Goal: Task Accomplishment & Management: Manage account settings

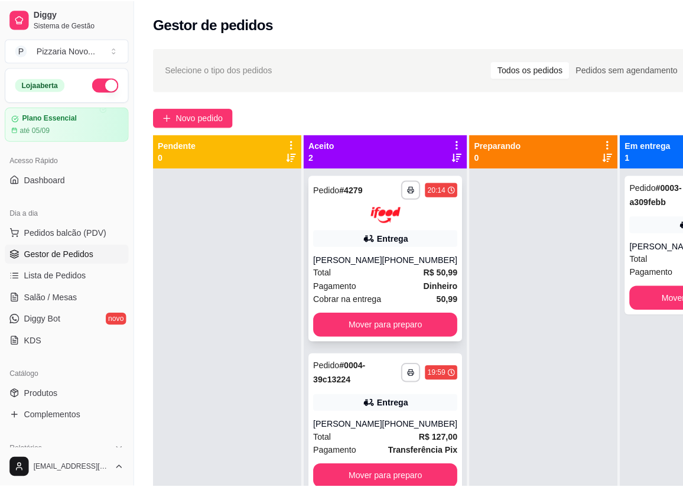
scroll to position [94, 0]
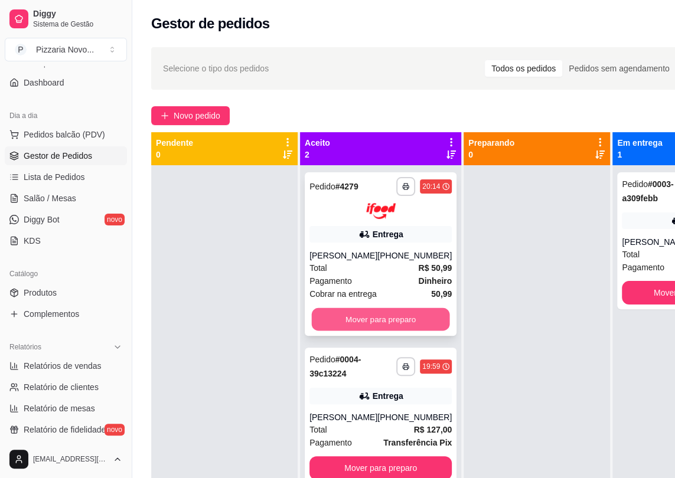
click at [403, 324] on button "Mover para preparo" at bounding box center [381, 319] width 138 height 23
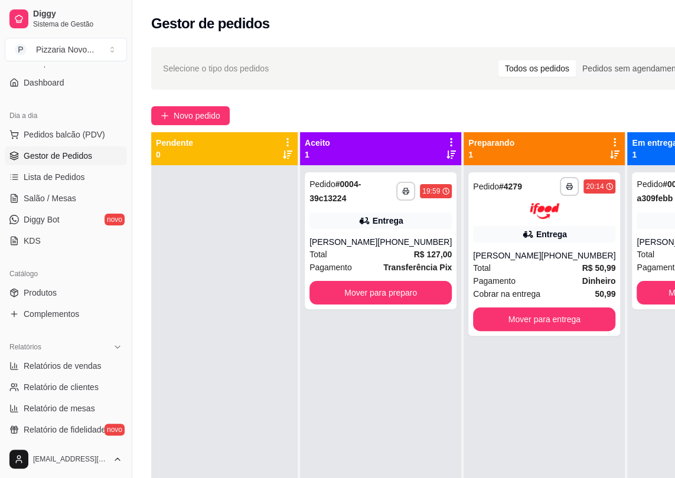
click at [418, 320] on div "**********" at bounding box center [380, 404] width 161 height 478
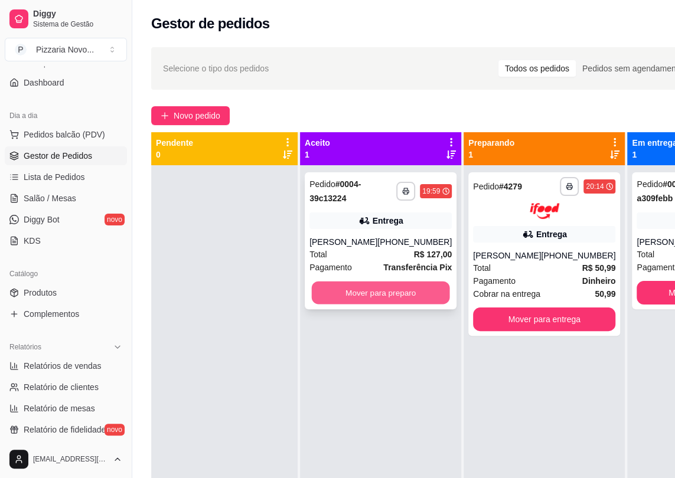
click at [414, 295] on button "Mover para preparo" at bounding box center [381, 293] width 138 height 23
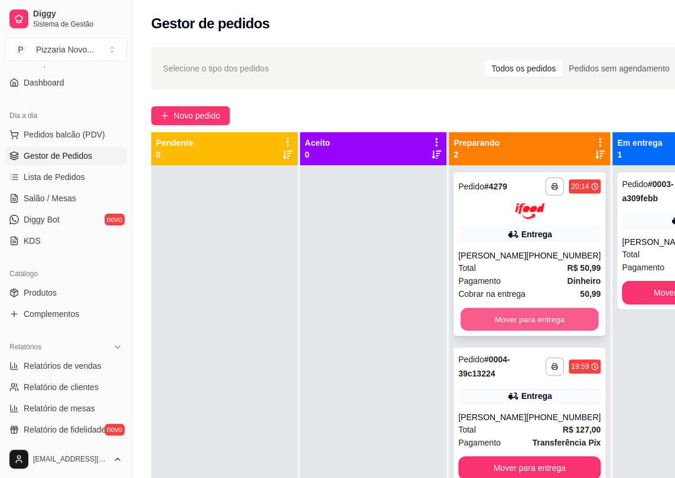
click at [519, 328] on button "Mover para entrega" at bounding box center [530, 319] width 138 height 23
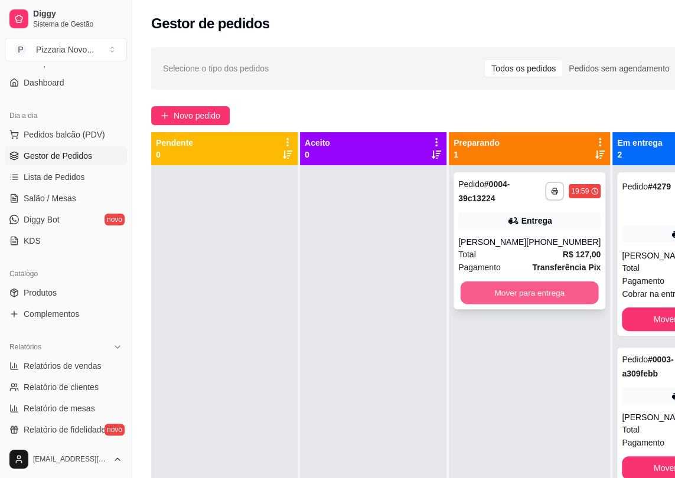
click at [556, 295] on button "Mover para entrega" at bounding box center [530, 293] width 138 height 23
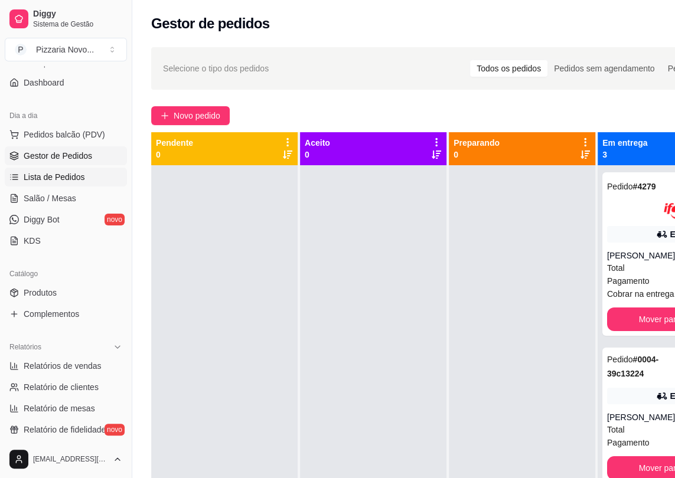
click at [32, 176] on span "Lista de Pedidos" at bounding box center [54, 177] width 61 height 12
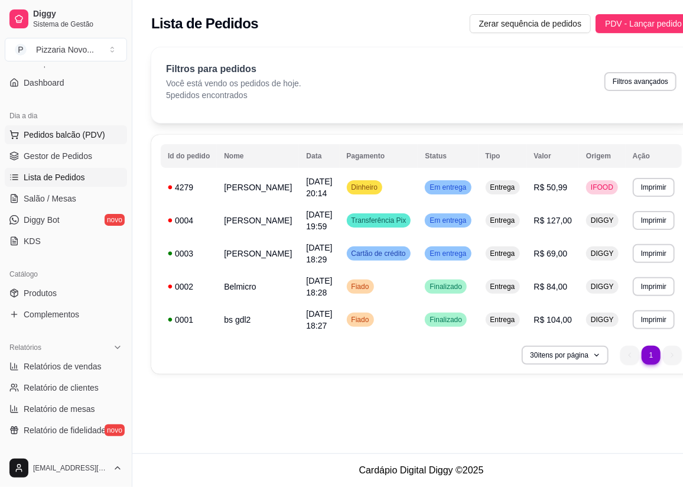
click at [56, 134] on span "Pedidos balcão (PDV)" at bounding box center [64, 135] width 81 height 12
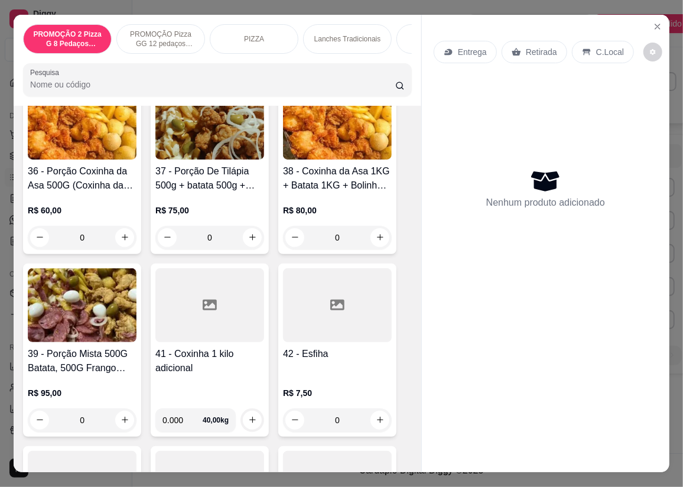
scroll to position [3597, 0]
